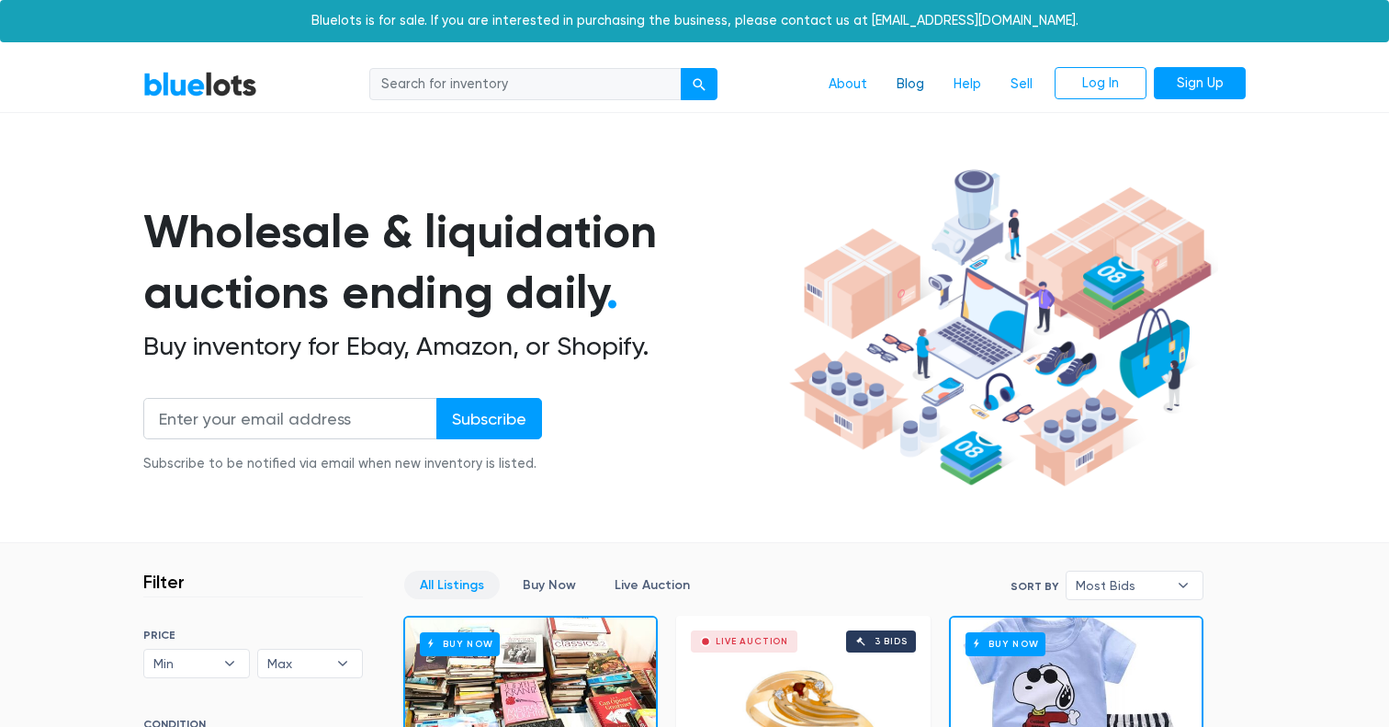
click at [918, 77] on link "Blog" at bounding box center [910, 84] width 57 height 35
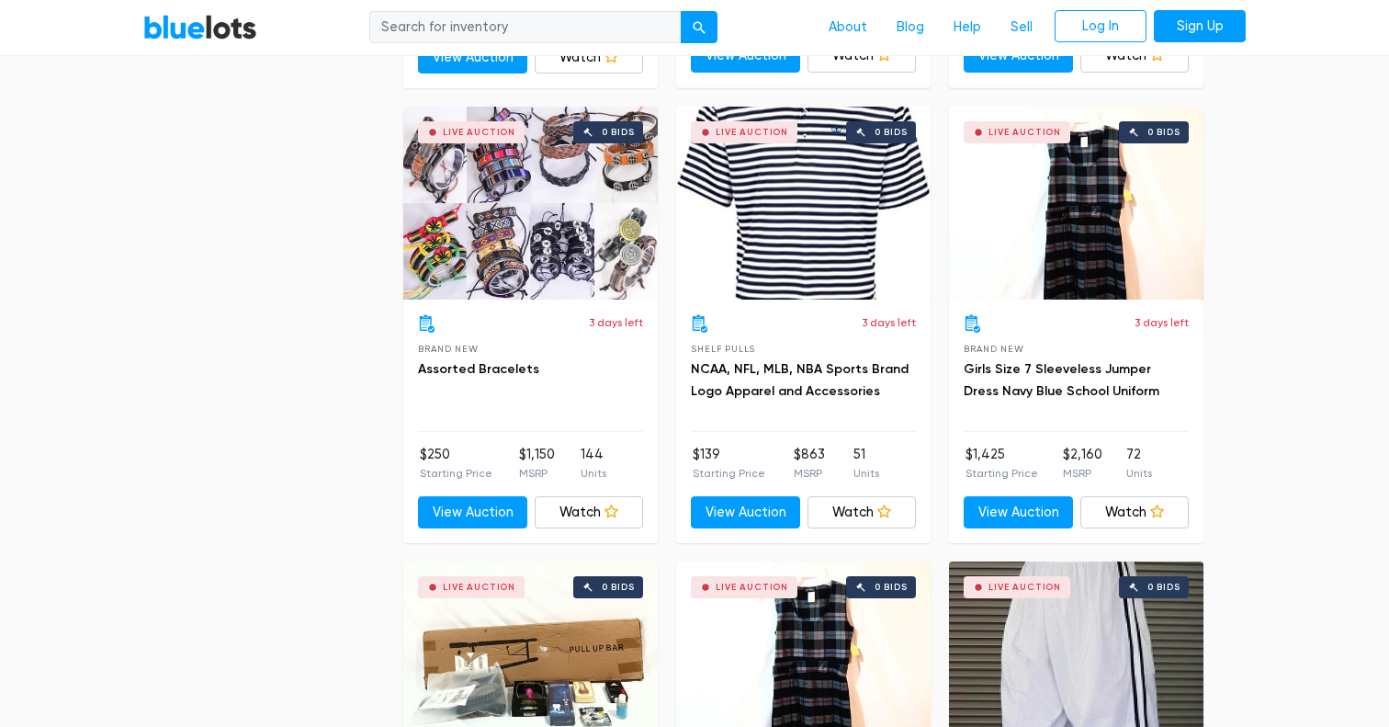
scroll to position [3759, 0]
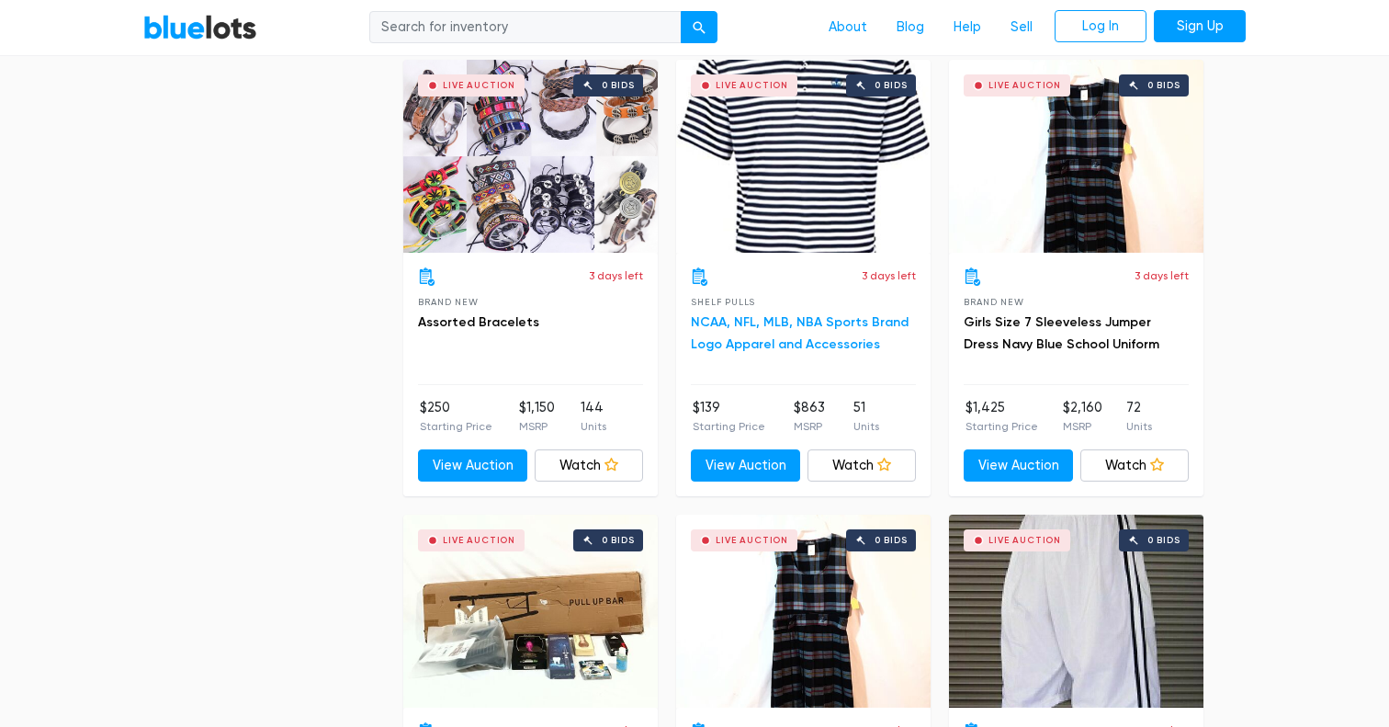
click at [789, 340] on link "NCAA, NFL, MLB, NBA Sports Brand Logo Apparel and Accessories" at bounding box center [800, 333] width 218 height 38
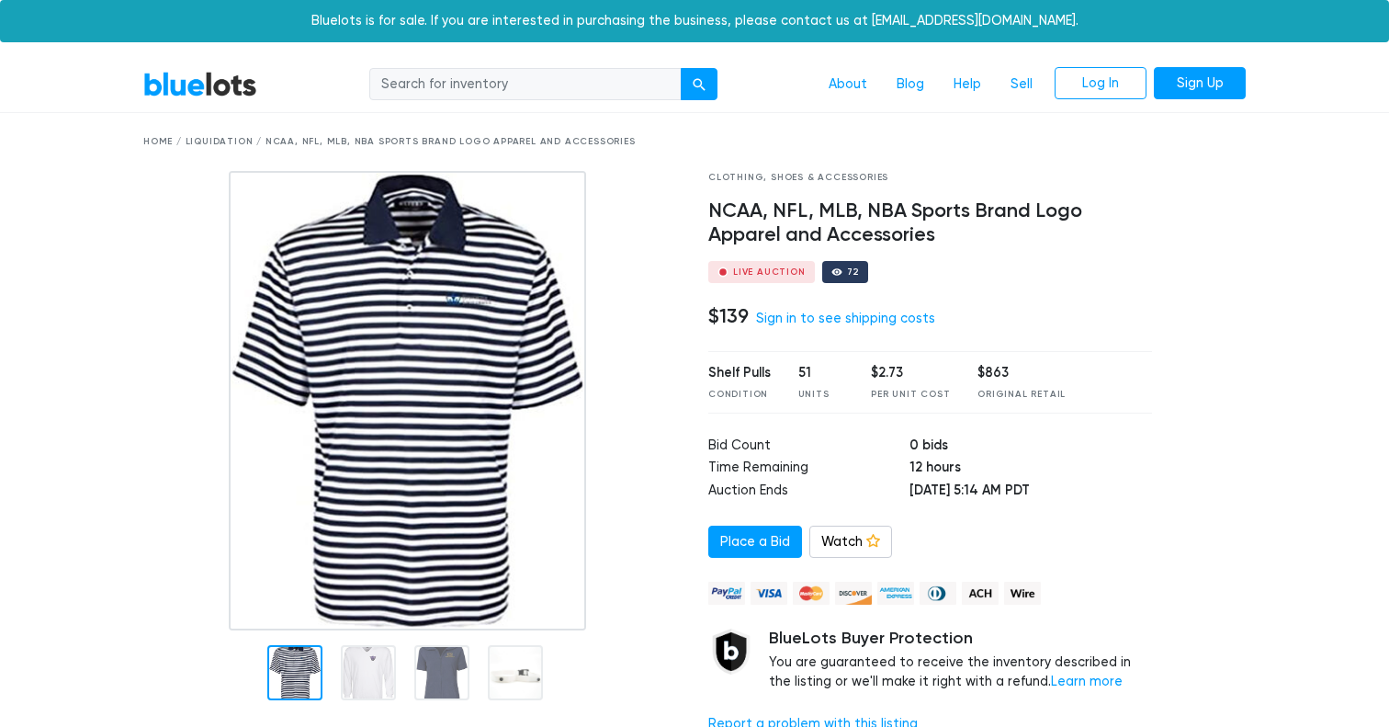
click at [211, 88] on link "BlueLots" at bounding box center [200, 84] width 114 height 27
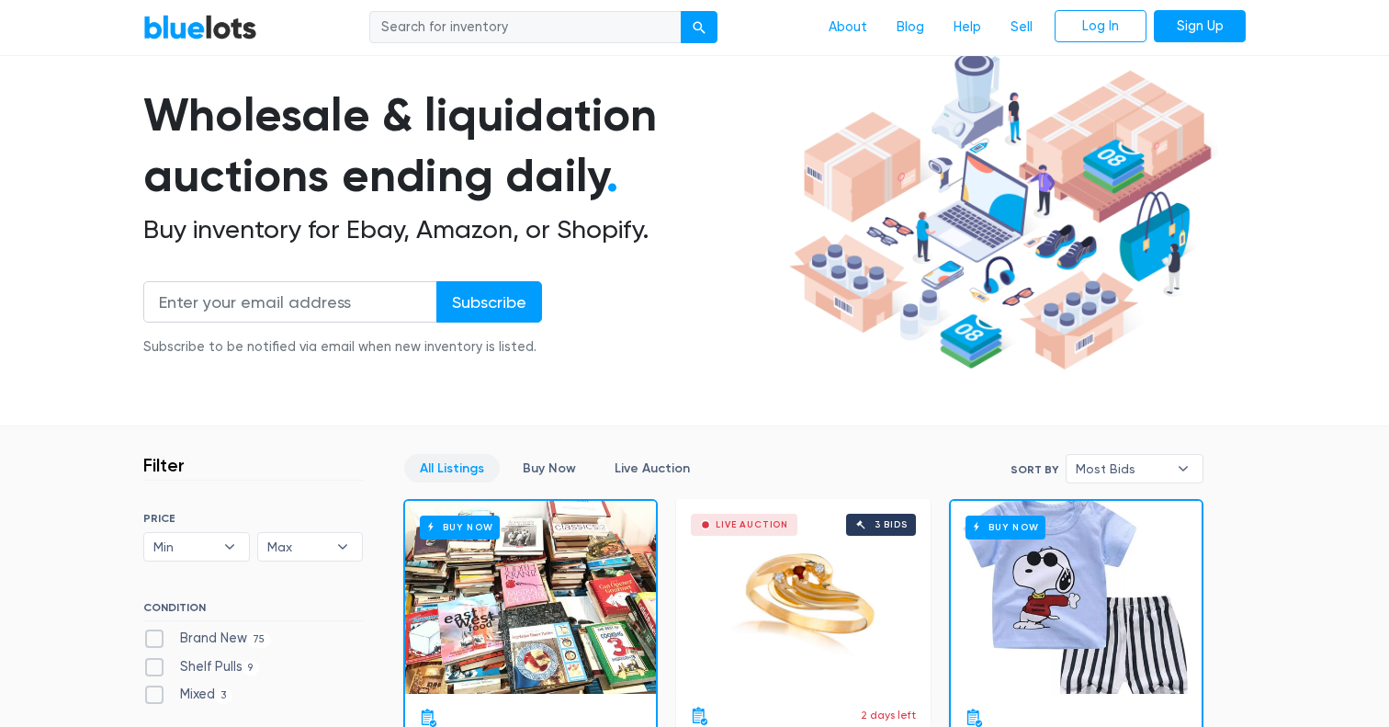
scroll to position [214, 0]
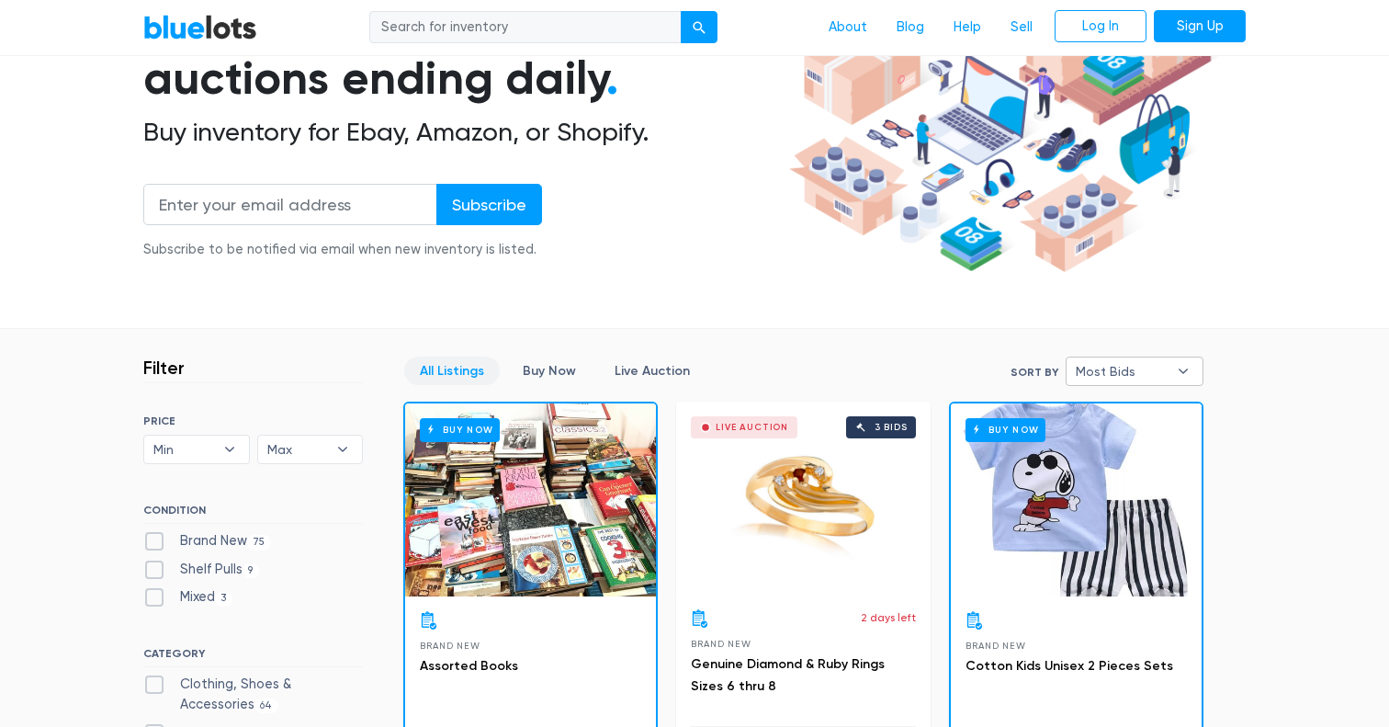
click at [1128, 377] on span "Most Bids" at bounding box center [1122, 371] width 92 height 28
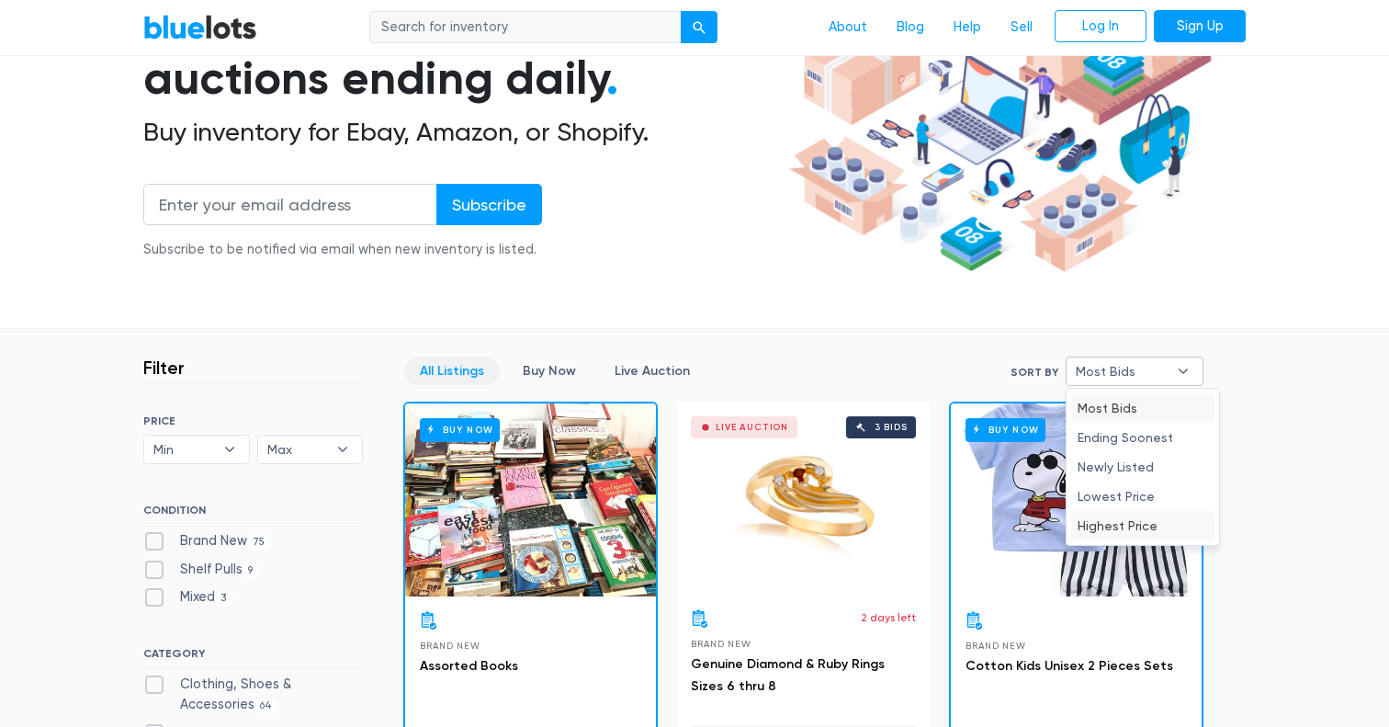
click at [1115, 533] on li "Highest Price" at bounding box center [1142, 525] width 143 height 29
select select "highest_price"
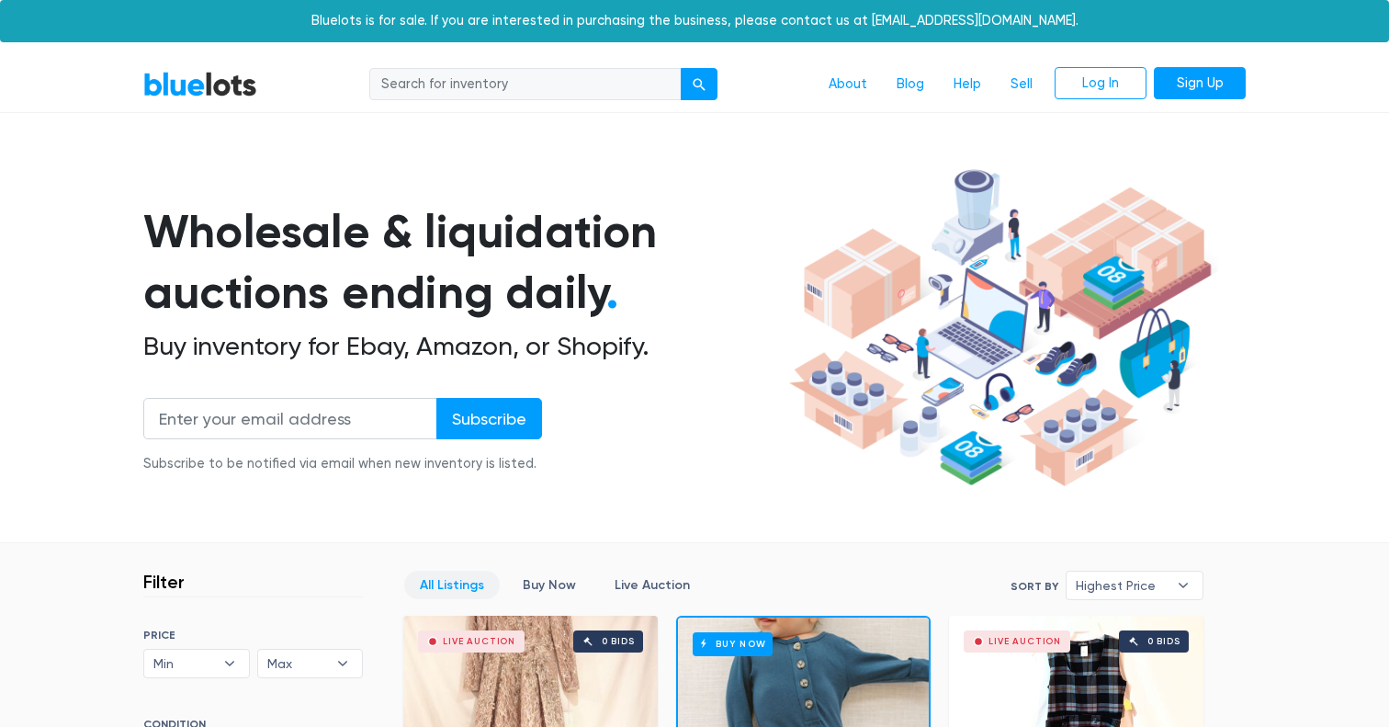
click at [201, 85] on link "BlueLots" at bounding box center [200, 84] width 114 height 27
